Goal: Navigation & Orientation: Find specific page/section

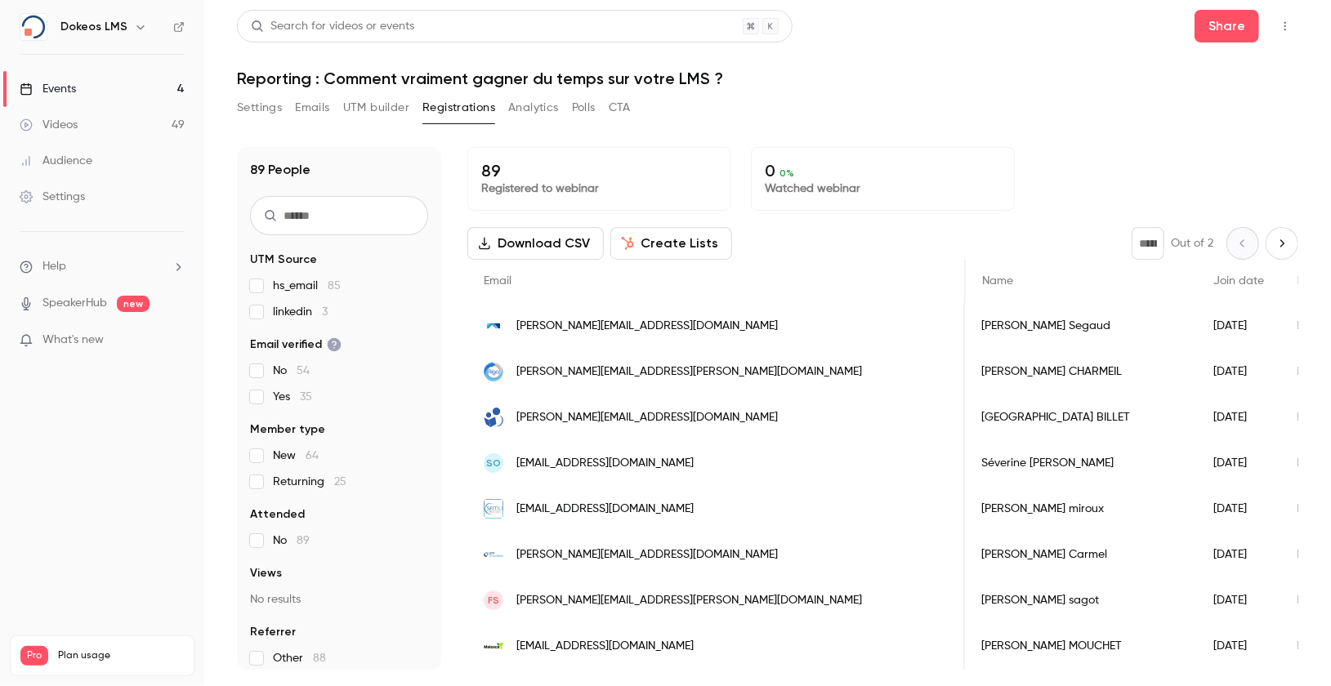
scroll to position [0, 1347]
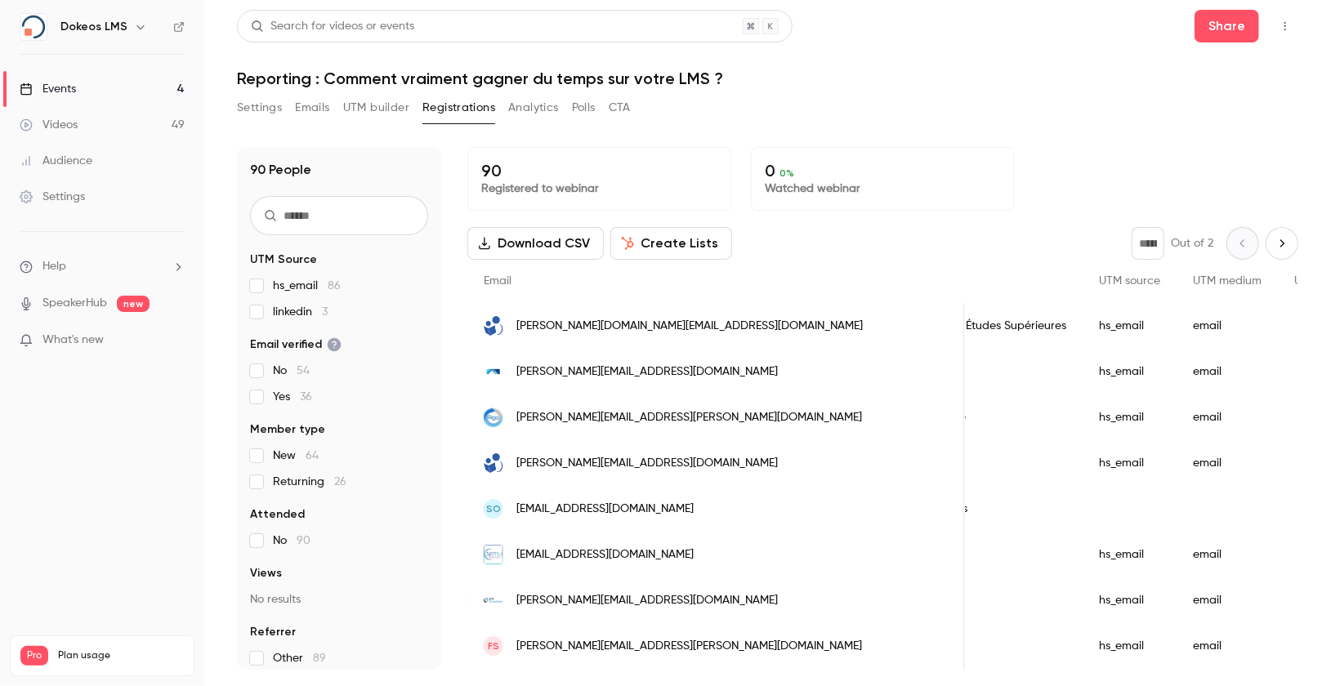
click at [115, 128] on link "Videos 49" at bounding box center [102, 125] width 204 height 36
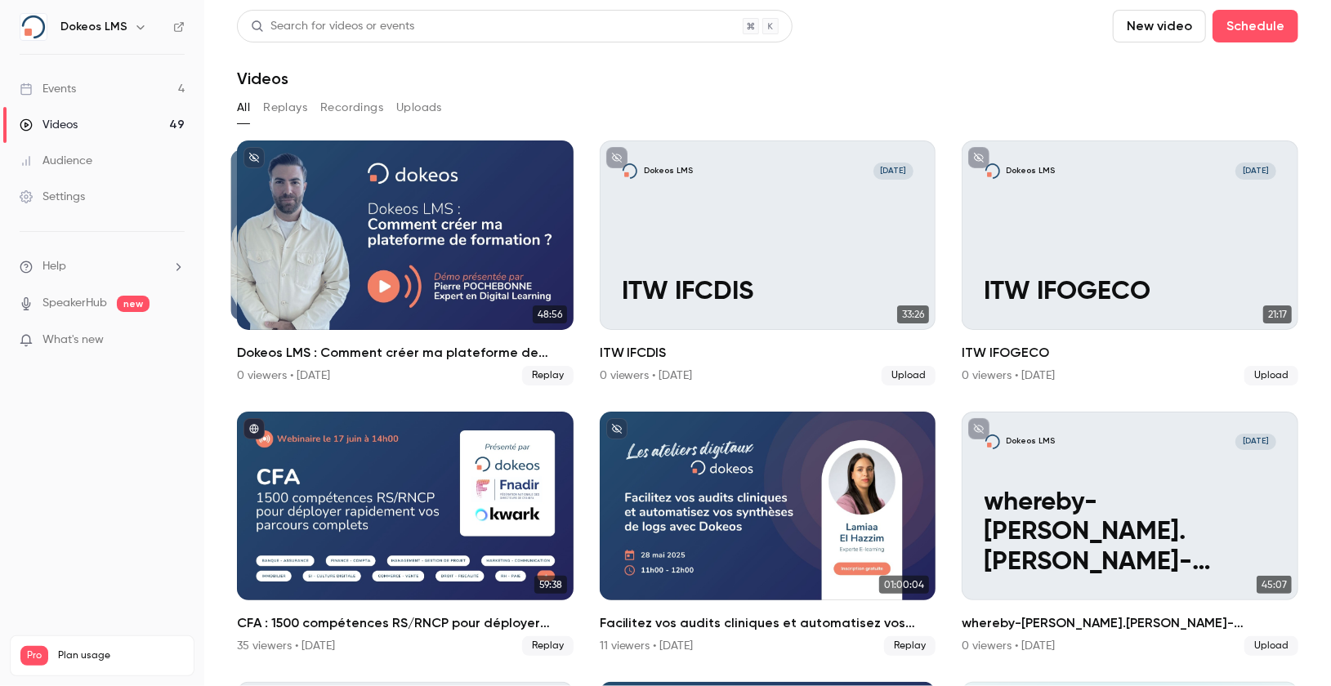
click at [53, 75] on link "Events 4" at bounding box center [102, 89] width 204 height 36
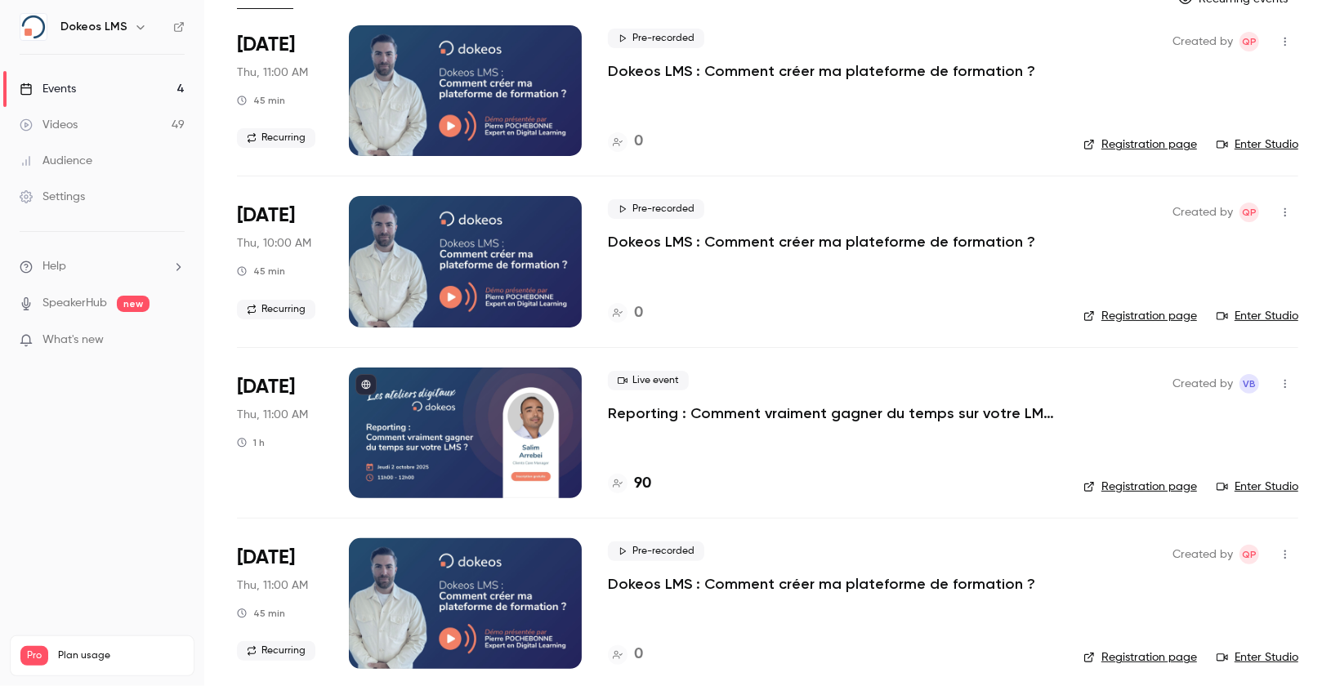
scroll to position [127, 0]
